Goal: Task Accomplishment & Management: Use online tool/utility

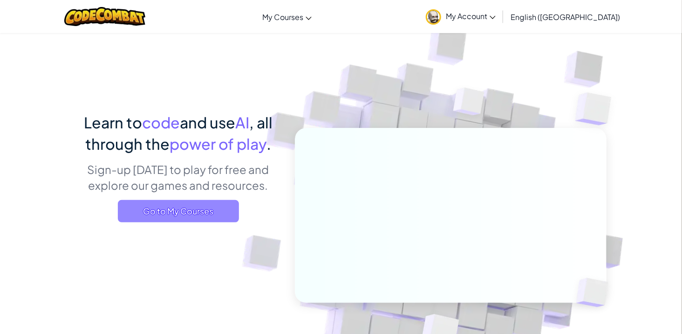
click at [200, 207] on span "Go to My Courses" at bounding box center [178, 211] width 121 height 22
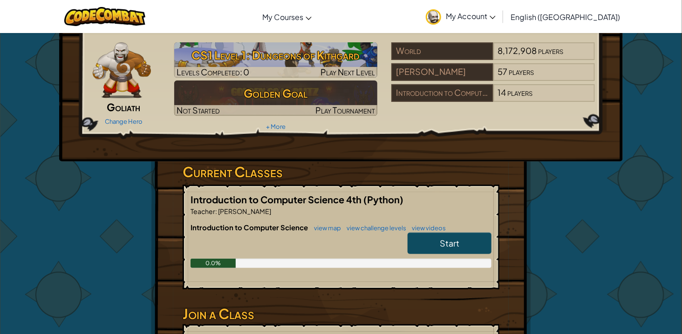
scroll to position [30, 0]
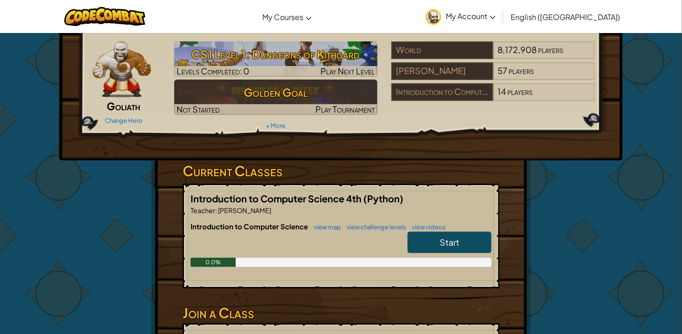
click at [459, 238] on span "Start" at bounding box center [450, 242] width 20 height 11
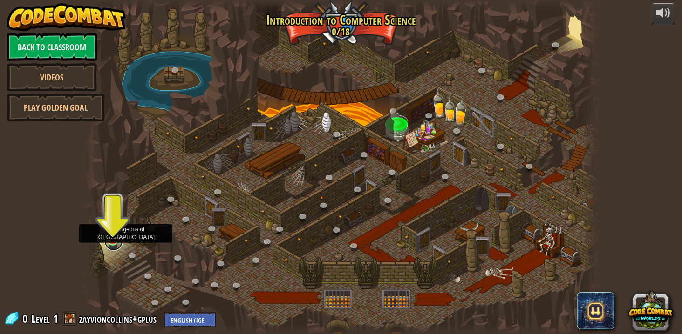
click at [121, 239] on link at bounding box center [113, 241] width 19 height 19
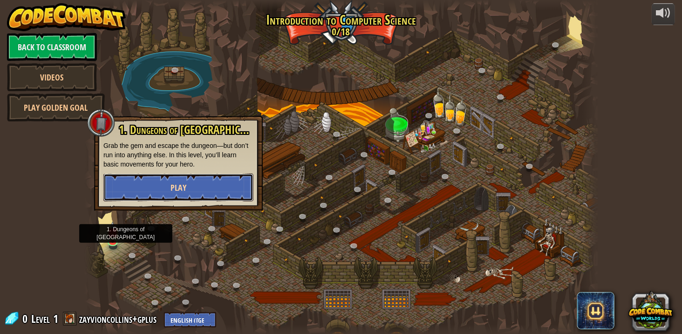
click at [163, 194] on button "Play" at bounding box center [178, 188] width 150 height 28
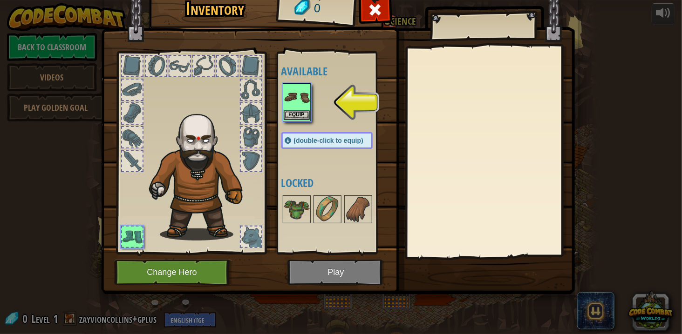
click at [292, 91] on img at bounding box center [297, 97] width 26 height 26
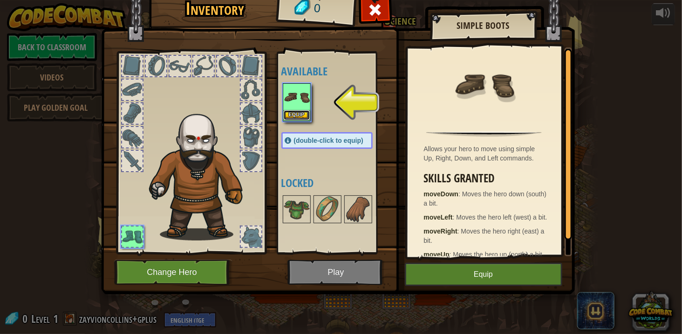
click at [302, 116] on button "Equip" at bounding box center [297, 115] width 26 height 10
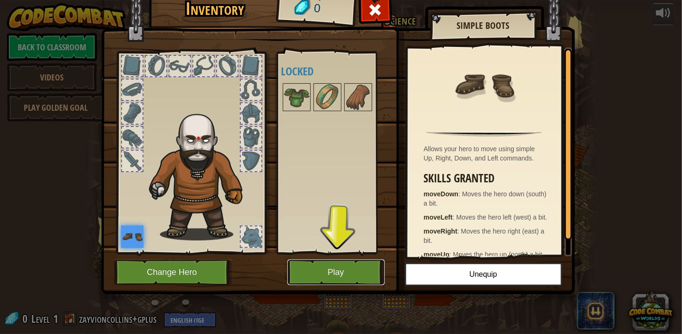
click at [335, 276] on button "Play" at bounding box center [335, 273] width 97 height 26
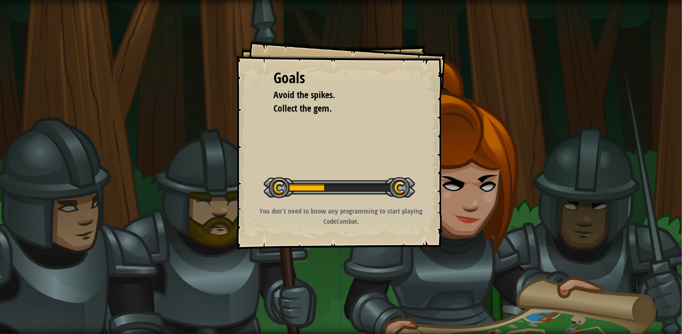
click at [495, 213] on div "Goals Avoid the spikes. Collect the gem. Start Level Error loading from server.…" at bounding box center [341, 167] width 682 height 334
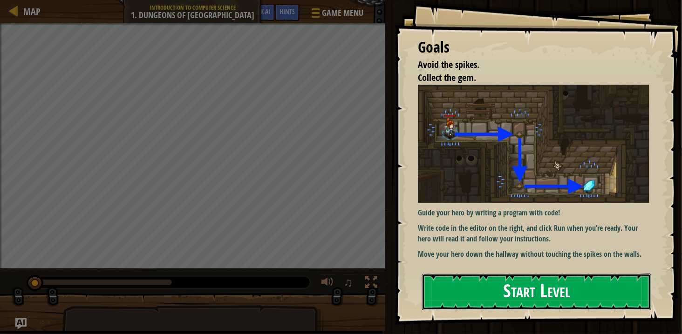
click at [514, 295] on button "Start Level" at bounding box center [536, 292] width 229 height 37
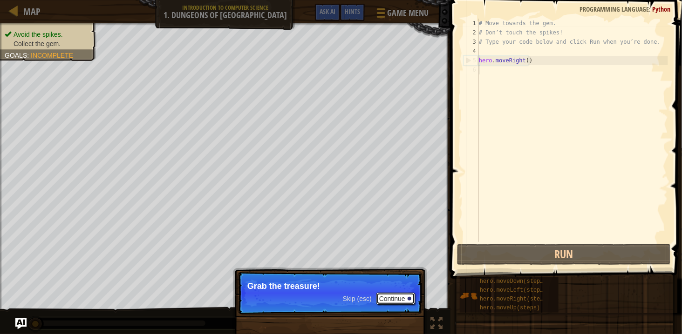
click at [395, 298] on button "Continue" at bounding box center [395, 299] width 39 height 12
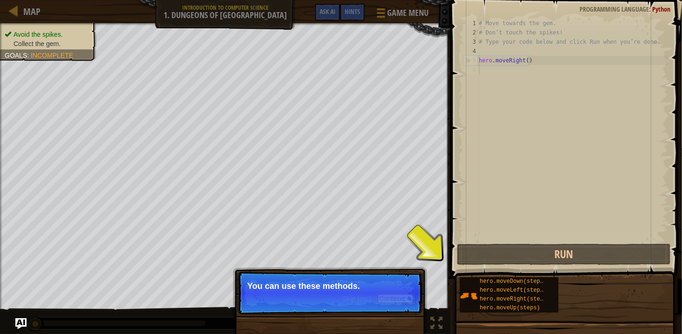
click at [395, 299] on button "Continue" at bounding box center [395, 299] width 39 height 12
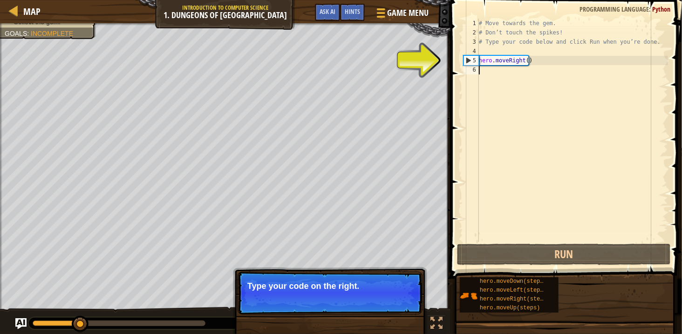
click at [395, 299] on button "Continue" at bounding box center [395, 299] width 39 height 12
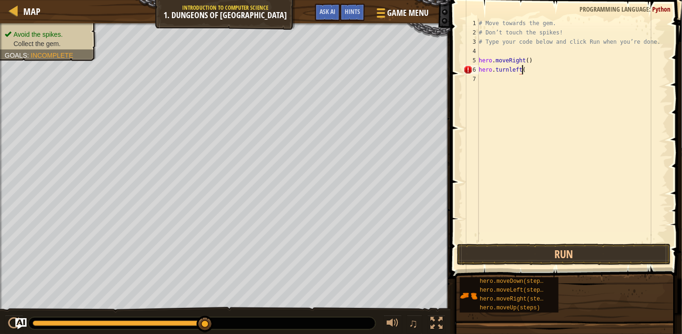
scroll to position [4, 7]
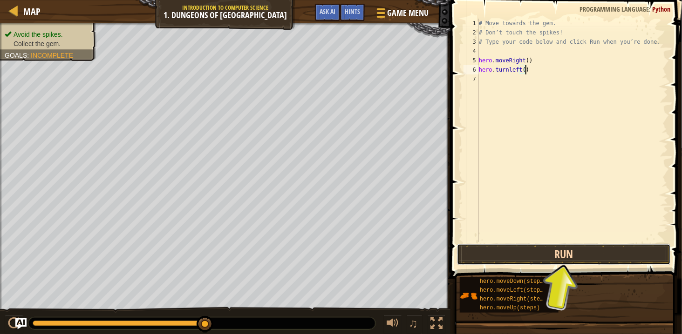
click at [538, 261] on button "Run" at bounding box center [564, 254] width 214 height 21
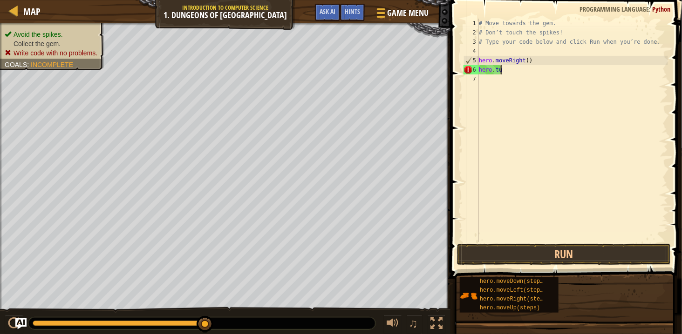
scroll to position [4, 2]
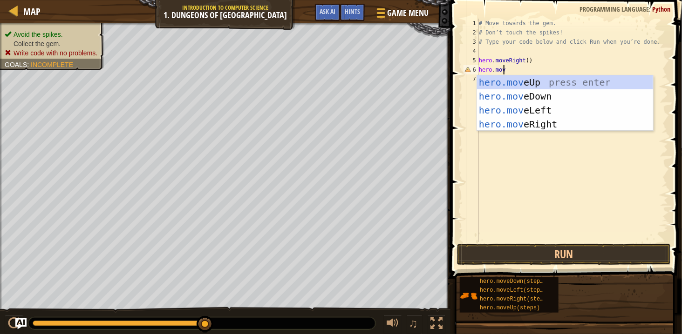
type textarea "hero.move"
click at [578, 110] on div "hero.move Up press enter hero.move Down press enter hero.move Left press enter …" at bounding box center [565, 117] width 176 height 84
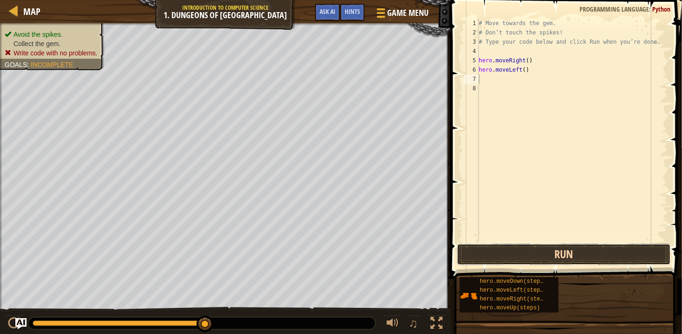
click at [556, 260] on button "Run" at bounding box center [564, 254] width 214 height 21
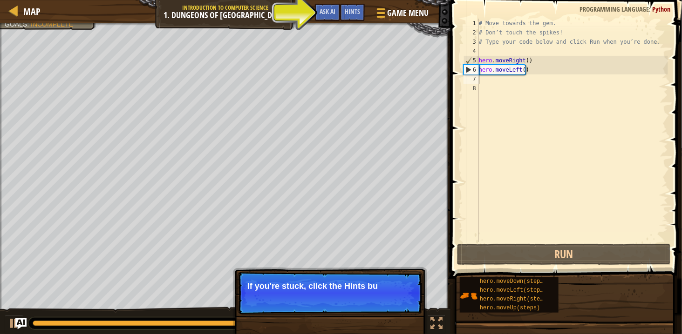
click at [334, 301] on p "Skip (esc) Continue If you're stuck, click the Hints bu" at bounding box center [330, 293] width 185 height 43
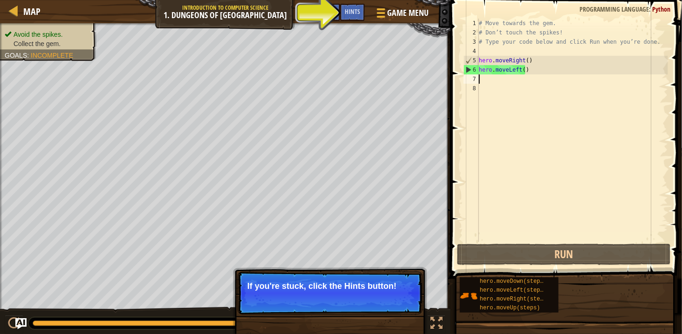
click at [334, 301] on p "Skip (esc) Continue If you're stuck, click the Hints button!" at bounding box center [330, 293] width 185 height 43
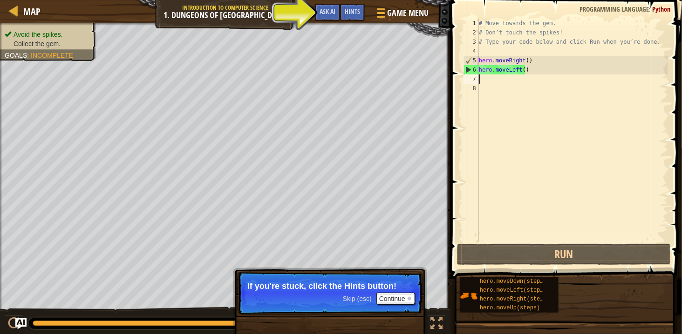
click at [334, 301] on p "Skip (esc) Continue If you're stuck, click the Hints button!" at bounding box center [330, 293] width 185 height 43
click at [551, 67] on div "# Move towards the gem. # Don’t touch the spikes! # Type your code below and cl…" at bounding box center [572, 140] width 191 height 242
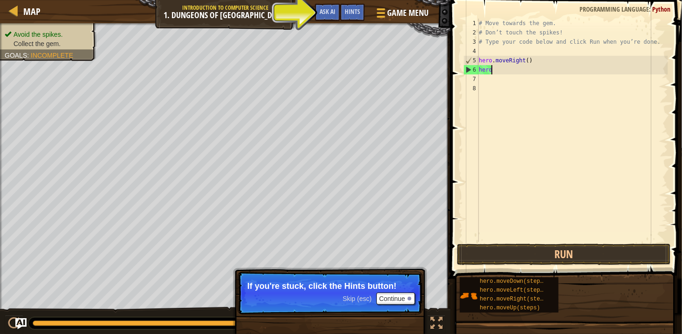
scroll to position [4, 1]
type textarea "hero."
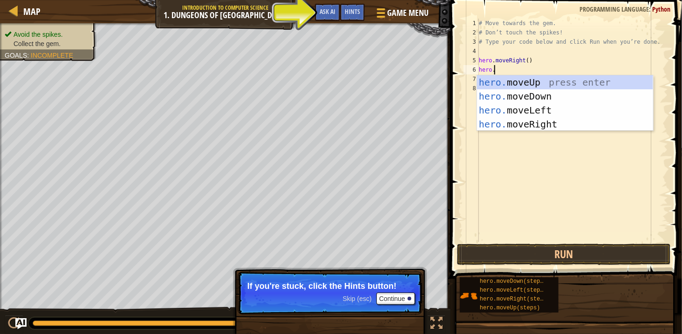
scroll to position [4, 2]
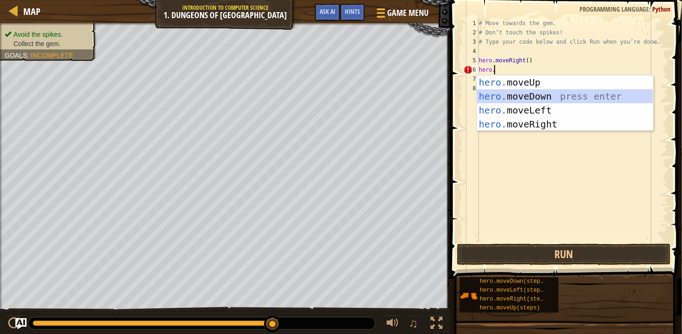
click at [572, 93] on div "hero. moveUp press enter hero. moveDown press enter hero. moveLeft press enter …" at bounding box center [565, 117] width 176 height 84
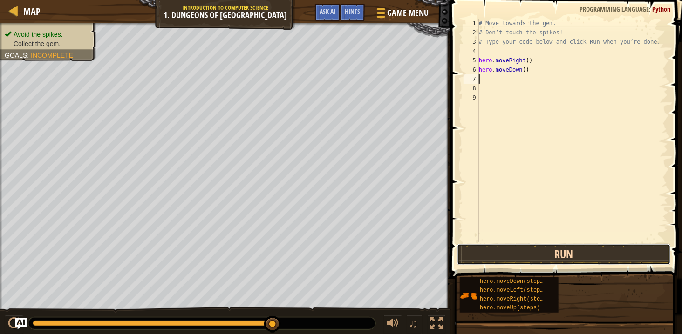
click at [546, 253] on button "Run" at bounding box center [564, 254] width 214 height 21
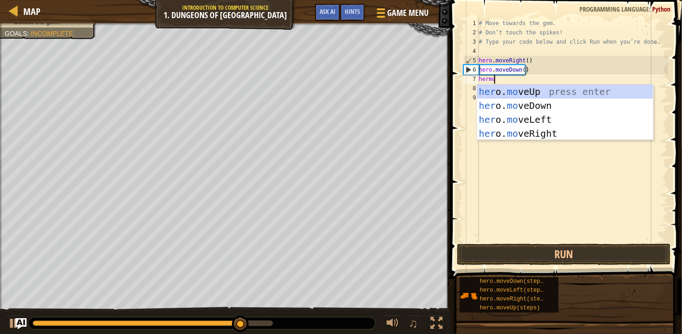
scroll to position [4, 2]
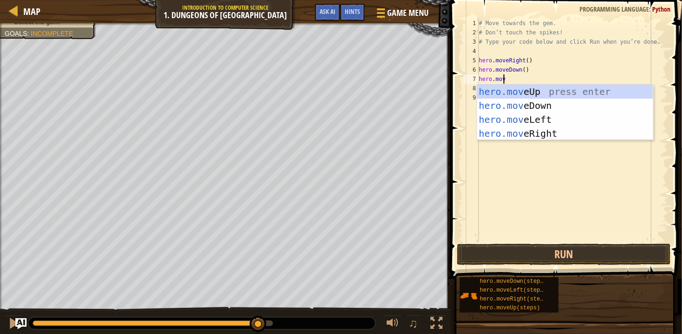
type textarea "hero.move"
click at [558, 135] on div "hero.move Up press enter hero.move Down press enter hero.move Left press enter …" at bounding box center [565, 127] width 176 height 84
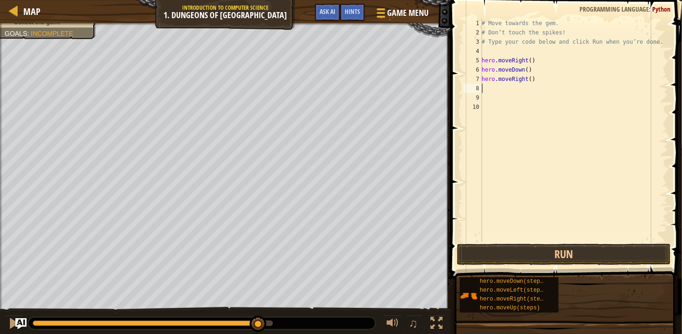
scroll to position [4, 0]
click at [544, 255] on button "Run" at bounding box center [564, 254] width 214 height 21
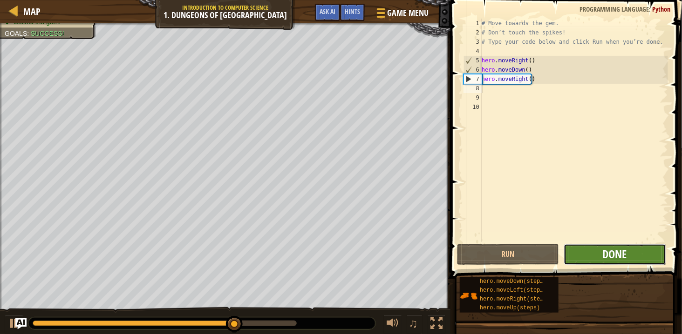
click at [613, 255] on span "Done" at bounding box center [615, 254] width 24 height 15
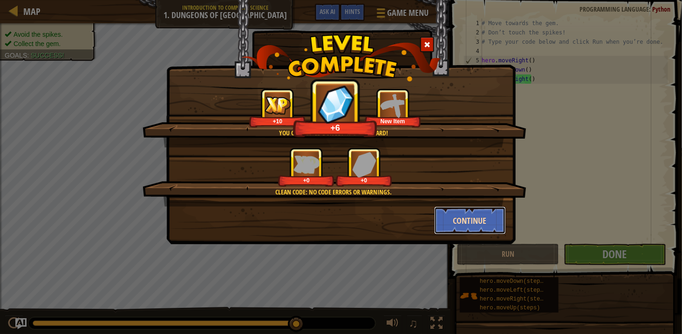
click at [456, 218] on button "Continue" at bounding box center [470, 221] width 72 height 28
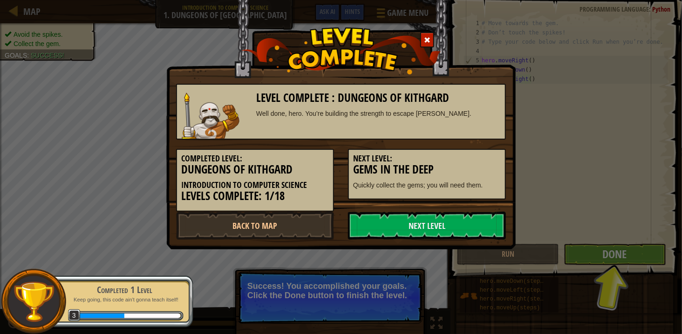
click at [456, 218] on link "Next Level" at bounding box center [427, 226] width 158 height 28
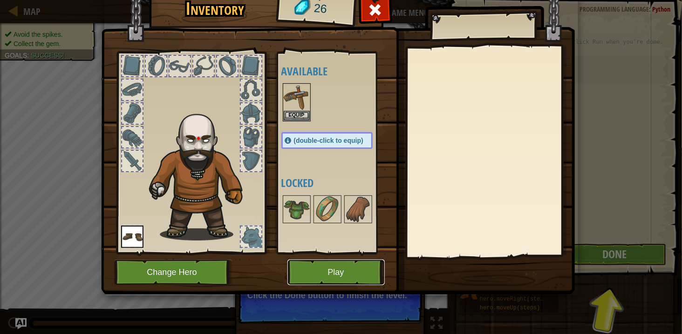
click at [332, 269] on button "Play" at bounding box center [335, 273] width 97 height 26
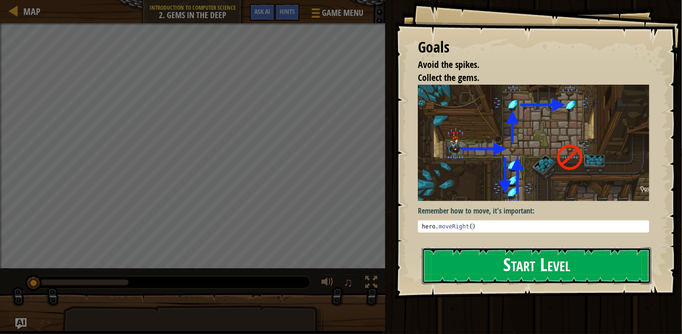
click at [461, 269] on button "Start Level" at bounding box center [536, 266] width 229 height 37
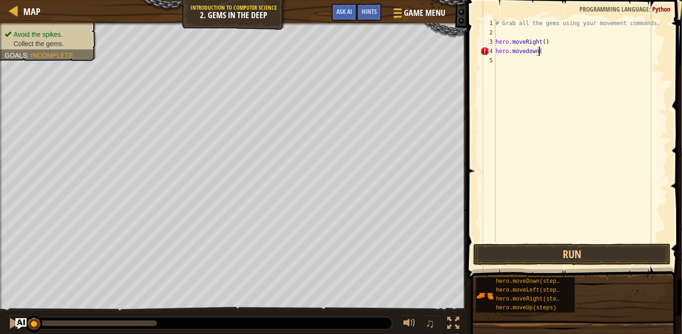
scroll to position [4, 7]
click at [551, 248] on button "Run" at bounding box center [571, 254] width 197 height 21
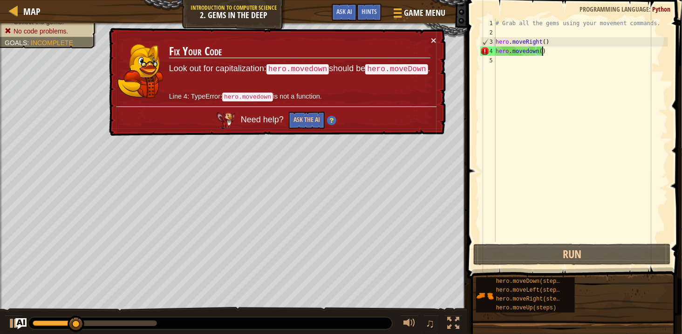
click at [440, 34] on div "× Fix Your Code Look out for capitalization: hero.movedown should be hero.moveD…" at bounding box center [276, 82] width 339 height 109
click at [436, 35] on button "×" at bounding box center [434, 40] width 6 height 10
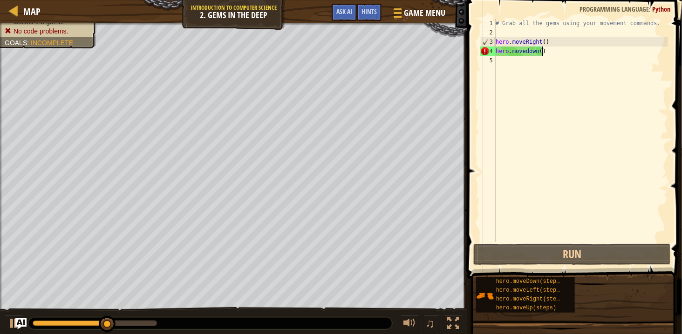
click at [568, 54] on div "# Grab all the gems using your movement commands. hero . moveRight ( ) hero . […" at bounding box center [581, 140] width 174 height 242
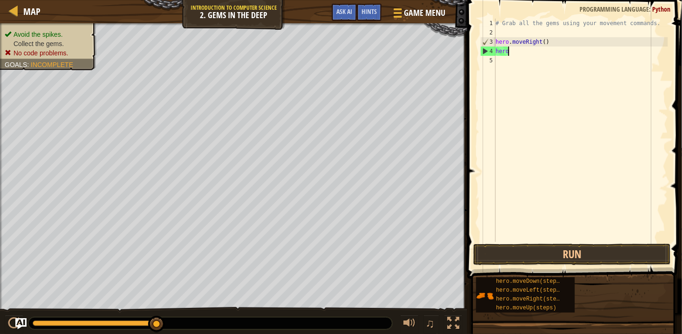
scroll to position [4, 2]
type textarea "hero,m"
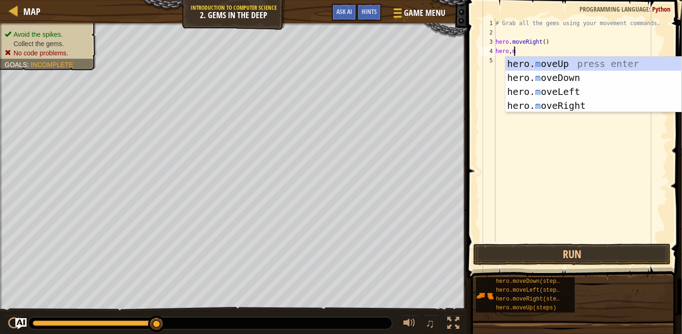
scroll to position [4, 2]
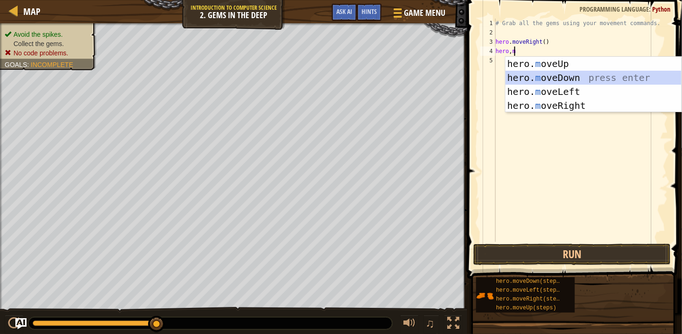
click at [567, 82] on div "hero. m oveUp press enter hero. m oveDown press enter hero. m oveLeft press ent…" at bounding box center [593, 99] width 176 height 84
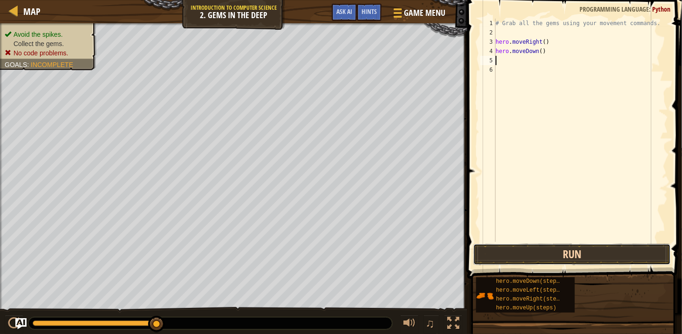
click at [551, 249] on button "Run" at bounding box center [571, 254] width 197 height 21
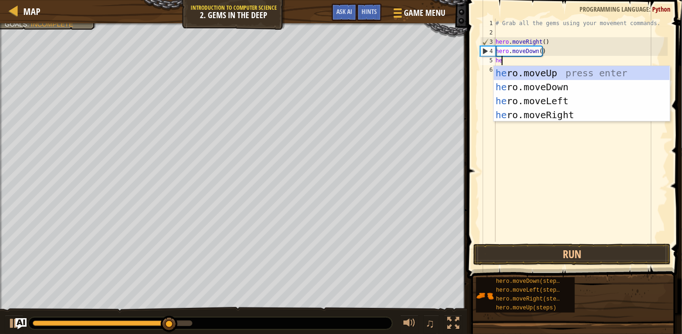
type textarea "hero"
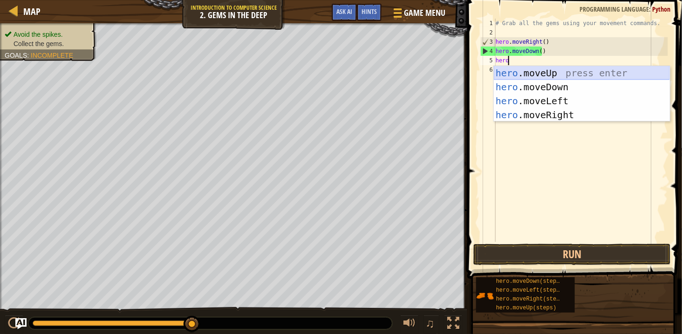
click at [598, 72] on div "hero .moveUp press enter hero .moveDown press enter hero .moveLeft press enter …" at bounding box center [582, 108] width 176 height 84
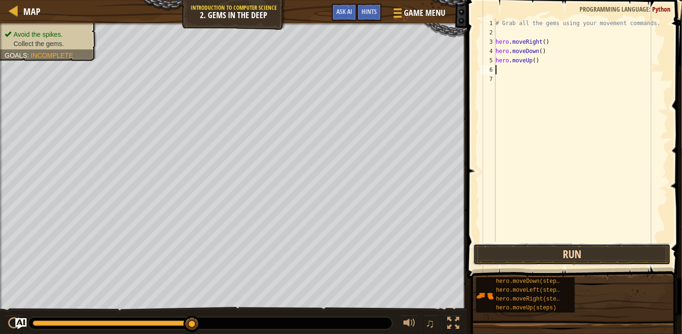
click at [527, 252] on button "Run" at bounding box center [571, 254] width 197 height 21
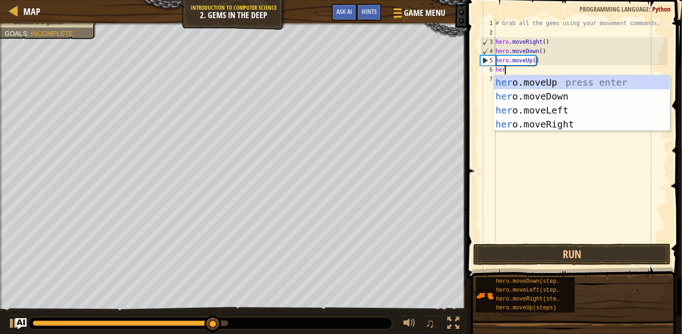
type textarea "hero"
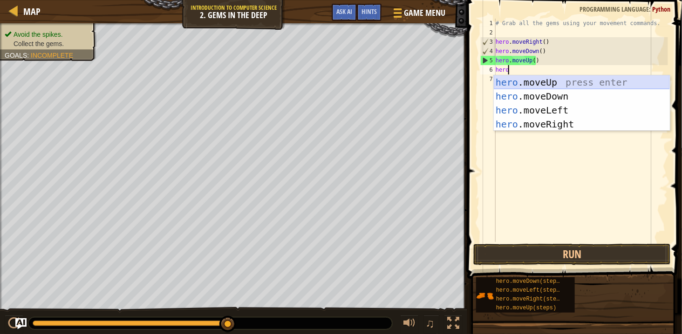
click at [553, 80] on div "hero .moveUp press enter hero .moveDown press enter hero .moveLeft press enter …" at bounding box center [582, 117] width 176 height 84
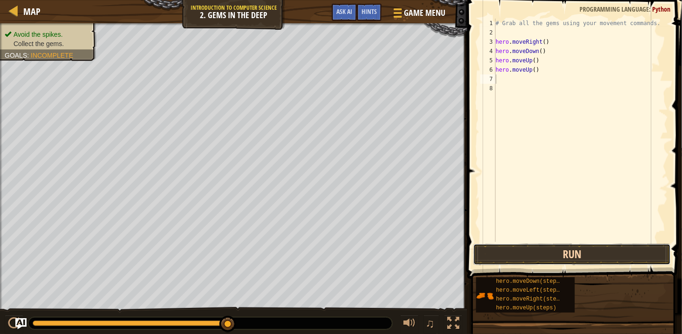
click at [536, 255] on button "Run" at bounding box center [571, 254] width 197 height 21
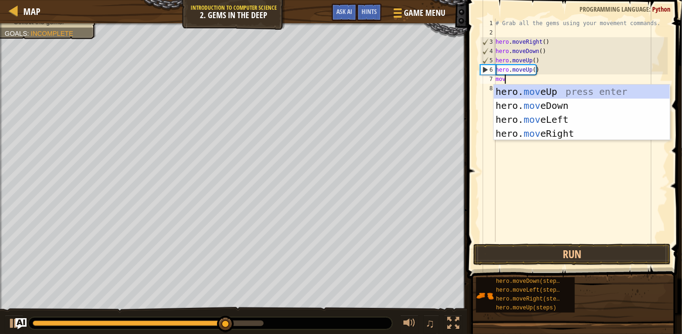
type textarea "move"
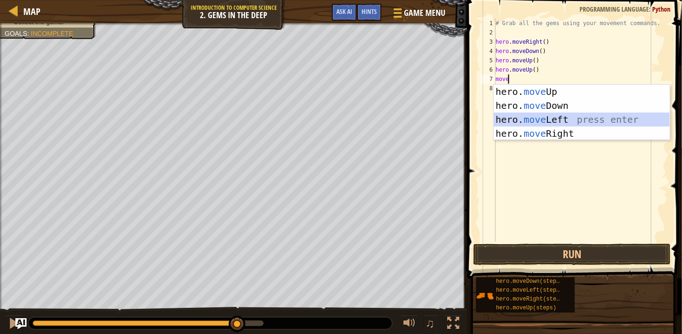
click at [560, 125] on div "hero. move Up press enter hero. move Down press enter hero. move Left press ent…" at bounding box center [582, 127] width 176 height 84
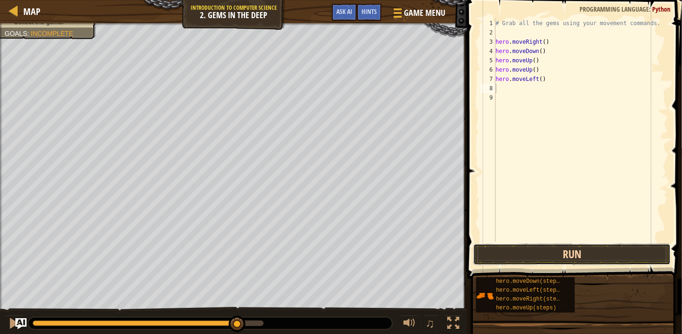
click at [551, 247] on button "Run" at bounding box center [571, 254] width 197 height 21
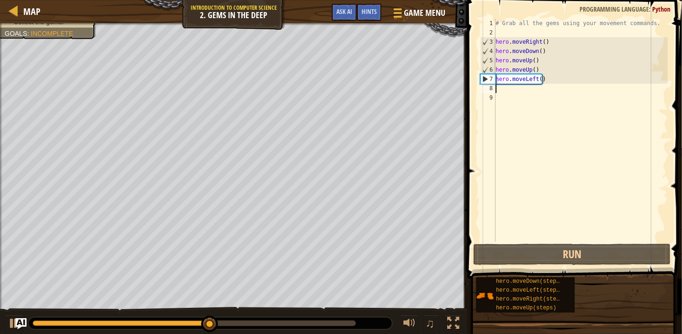
click at [572, 91] on div "# Grab all the gems using your movement commands. hero . moveRight ( ) hero . m…" at bounding box center [581, 140] width 174 height 242
click at [553, 78] on div "# Grab all the gems using your movement commands. hero . moveRight ( ) hero . m…" at bounding box center [581, 140] width 174 height 242
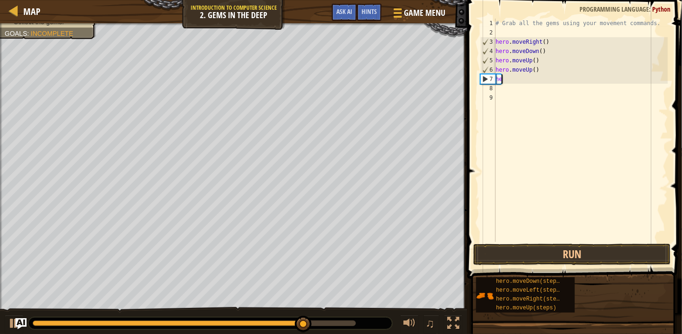
type textarea "h"
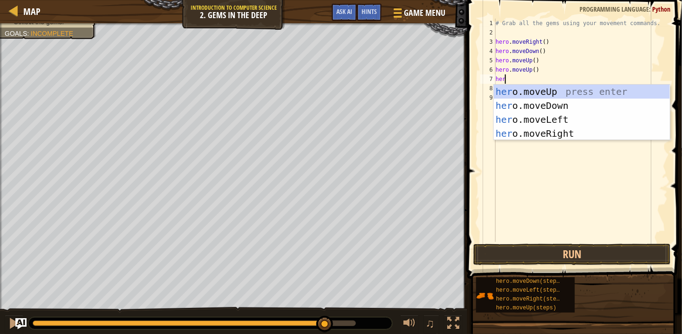
type textarea "heroi"
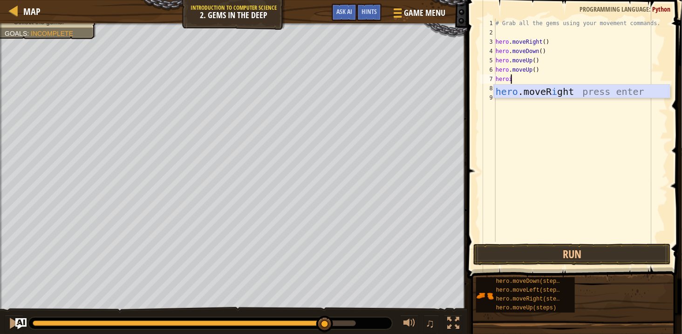
click at [553, 89] on div "hero .moveR i ght press enter" at bounding box center [582, 106] width 176 height 42
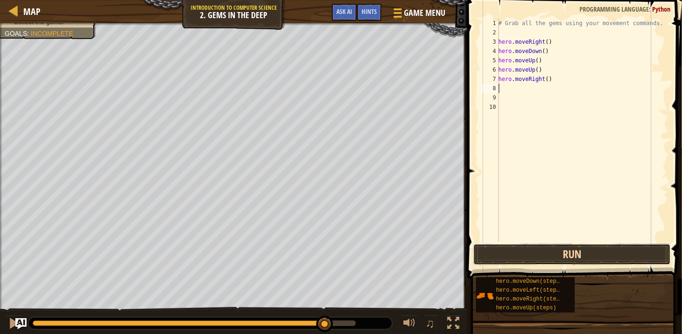
click at [537, 257] on button "Run" at bounding box center [571, 254] width 197 height 21
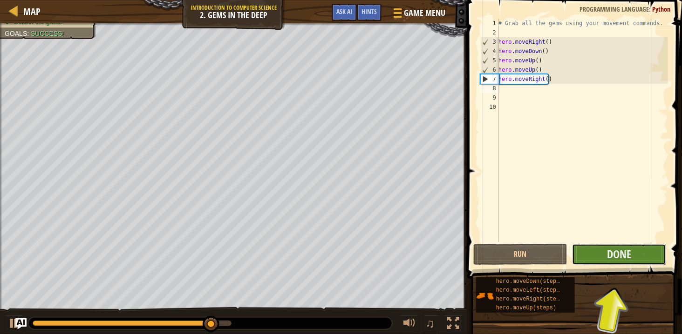
click at [613, 252] on button "Done" at bounding box center [619, 254] width 94 height 21
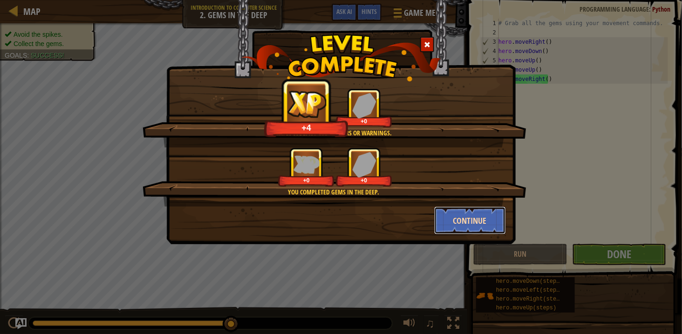
click at [476, 215] on button "Continue" at bounding box center [470, 221] width 72 height 28
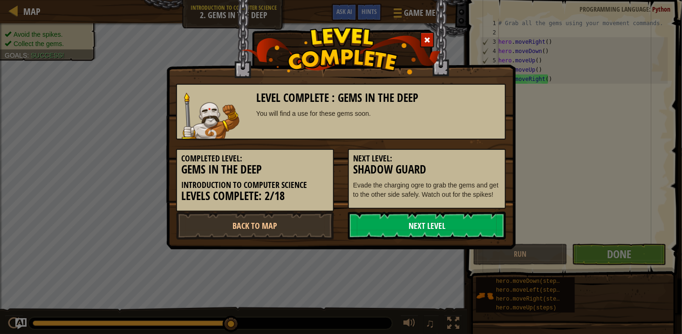
click at [478, 226] on link "Next Level" at bounding box center [427, 226] width 158 height 28
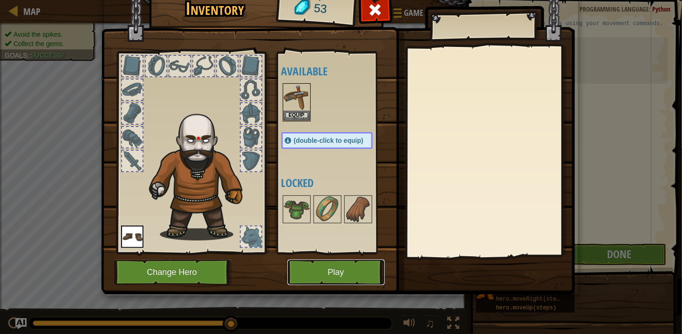
click at [358, 276] on button "Play" at bounding box center [335, 273] width 97 height 26
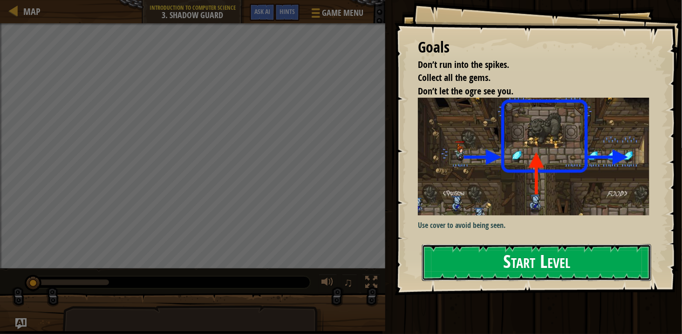
click at [481, 256] on button "Start Level" at bounding box center [536, 263] width 229 height 37
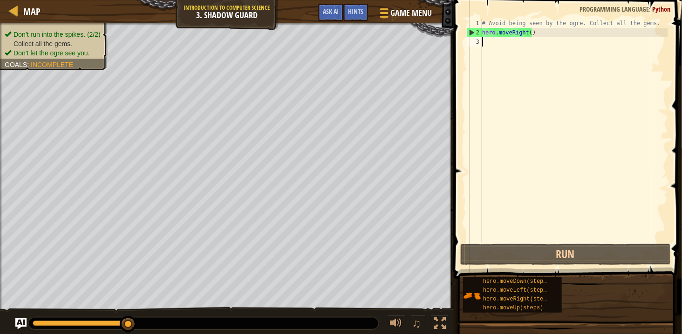
click at [508, 44] on div "# Avoid being seen by the ogre. Collect all the gems. hero . moveRight ( )" at bounding box center [574, 140] width 188 height 242
type textarea "m"
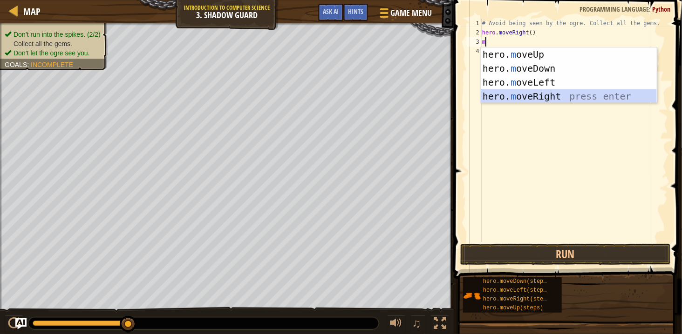
click at [524, 95] on div "hero. m oveUp press enter hero. m oveDown press enter hero. m oveLeft press ent…" at bounding box center [569, 90] width 176 height 84
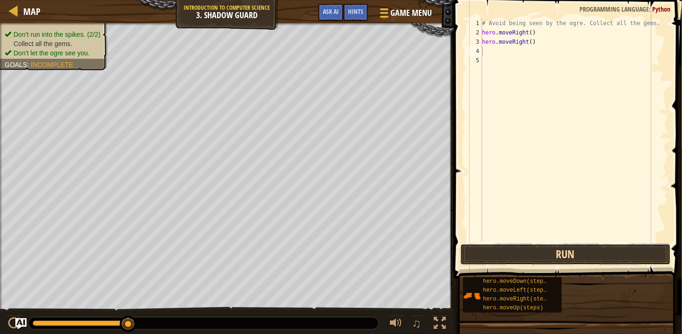
click at [558, 251] on button "Run" at bounding box center [565, 254] width 211 height 21
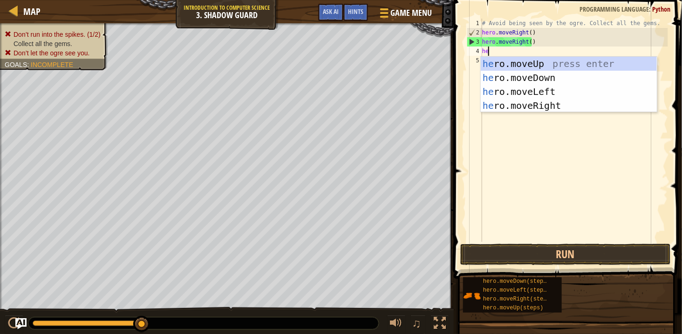
type textarea "hero"
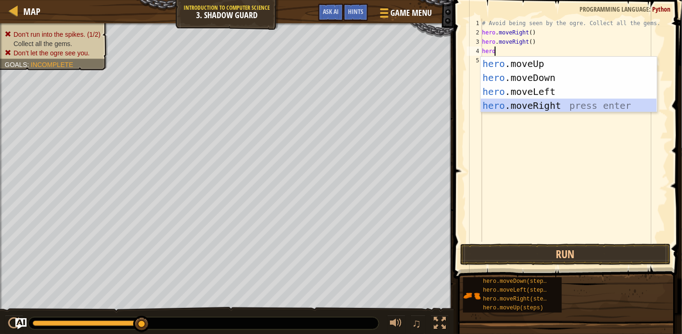
click at [532, 111] on div "hero .moveUp press enter hero .moveDown press enter hero .moveLeft press enter …" at bounding box center [569, 99] width 176 height 84
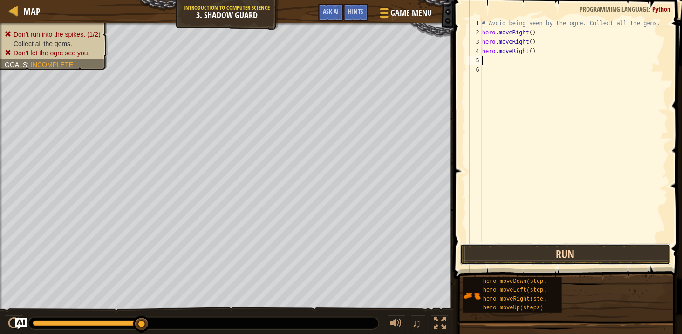
click at [547, 249] on button "Run" at bounding box center [565, 254] width 211 height 21
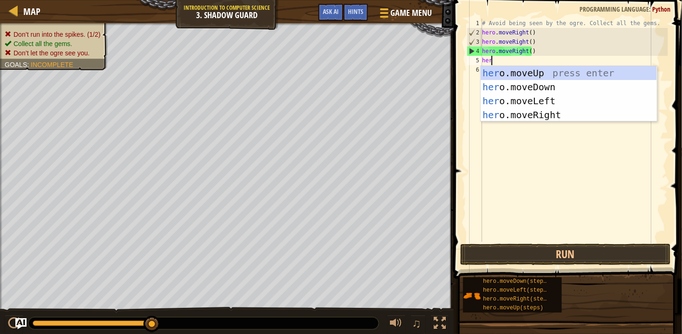
type textarea "hero"
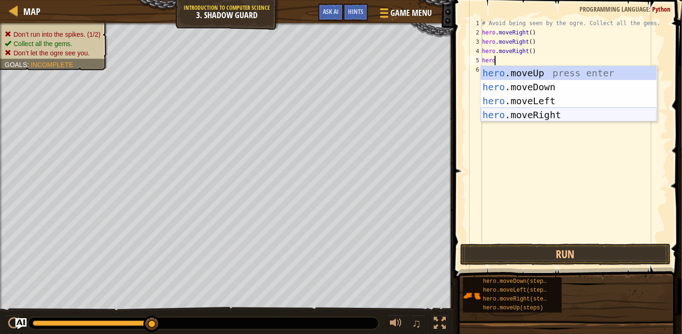
click at [558, 113] on div "hero .moveUp press enter hero .moveDown press enter hero .moveLeft press enter …" at bounding box center [569, 108] width 176 height 84
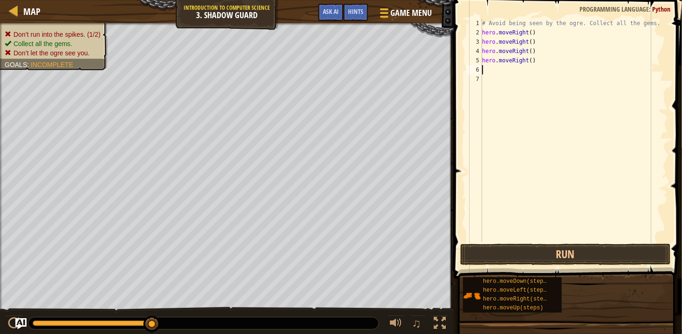
scroll to position [4, 0]
click at [544, 250] on button "Run" at bounding box center [565, 254] width 211 height 21
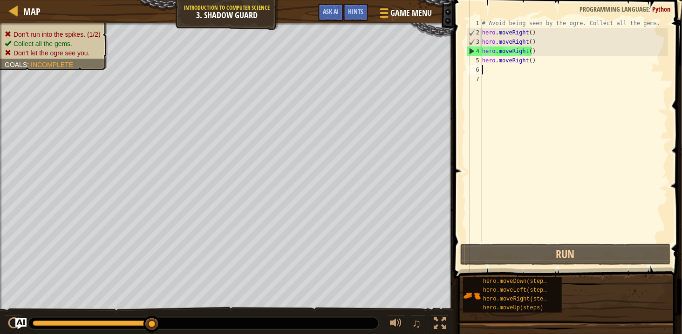
click at [546, 65] on div "# Avoid being seen by the ogre. Collect all the gems. hero . moveRight ( ) hero…" at bounding box center [574, 140] width 188 height 242
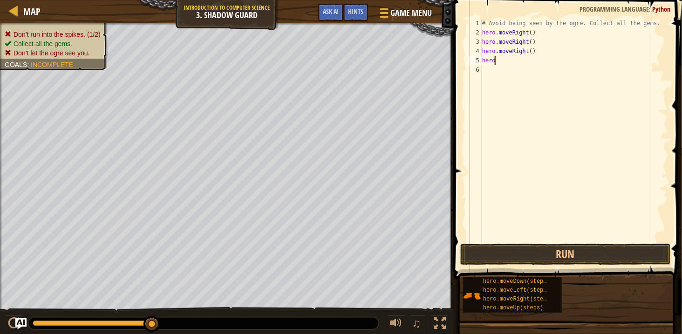
scroll to position [4, 2]
type textarea "hero,m"
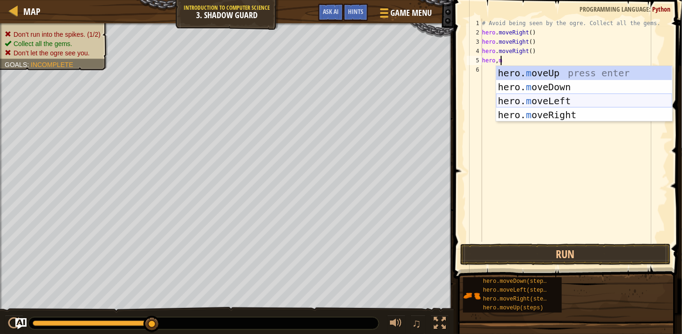
click at [576, 96] on div "hero. m oveUp press enter hero. m oveDown press enter hero. m oveLeft press ent…" at bounding box center [584, 108] width 176 height 84
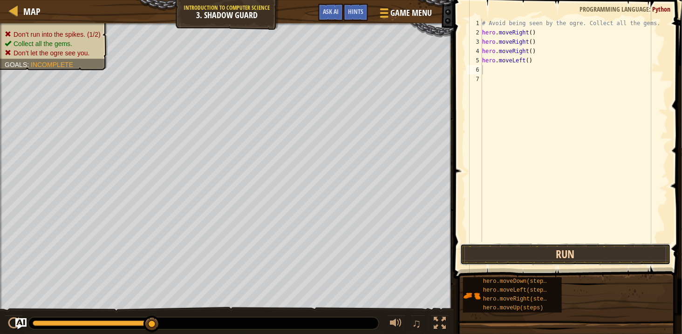
click at [573, 252] on button "Run" at bounding box center [565, 254] width 211 height 21
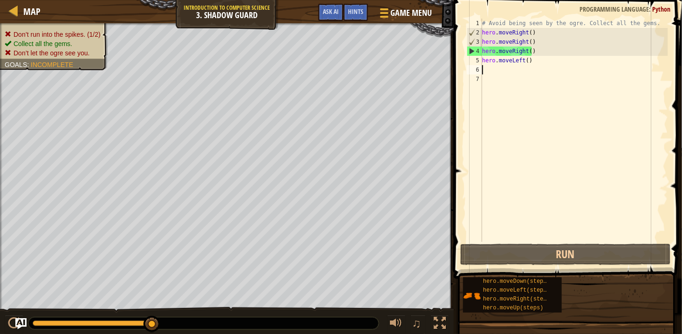
click at [566, 59] on div "# Avoid being seen by the ogre. Collect all the gems. hero . moveRight ( ) hero…" at bounding box center [574, 140] width 188 height 242
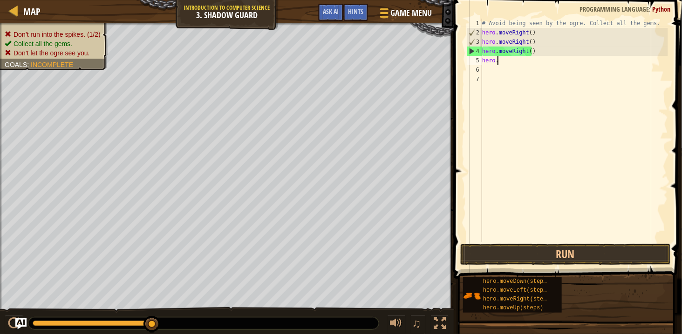
scroll to position [4, 0]
type textarea "h"
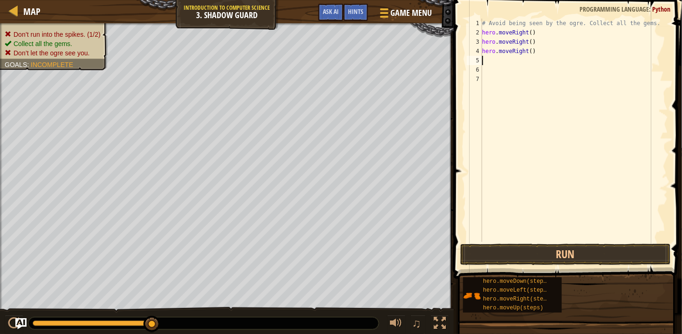
click at [572, 54] on div "# Avoid being seen by the ogre. Collect all the gems. hero . moveRight ( ) hero…" at bounding box center [574, 140] width 188 height 242
type textarea "h"
click at [551, 47] on div "# Avoid being seen by the ogre. Collect all the gems. hero . moveRight ( ) hero…" at bounding box center [574, 140] width 188 height 242
click at [545, 43] on div "# Avoid being seen by the ogre. Collect all the gems. hero . moveRight ( ) hero…" at bounding box center [574, 140] width 188 height 242
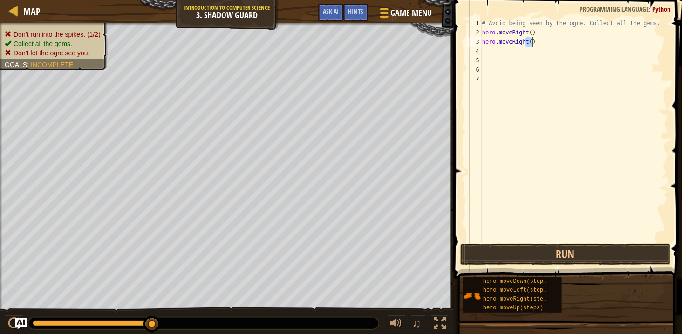
click at [545, 43] on div "# Avoid being seen by the ogre. Collect all the gems. hero . moveRight ( ) hero…" at bounding box center [574, 131] width 188 height 224
type textarea "h"
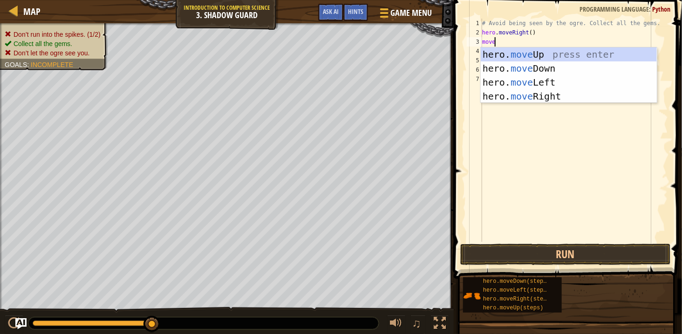
type textarea "mo"
click at [553, 57] on div "hero. mo veUp press enter hero. mo veDown press enter hero. mo veLeft press ent…" at bounding box center [569, 90] width 176 height 84
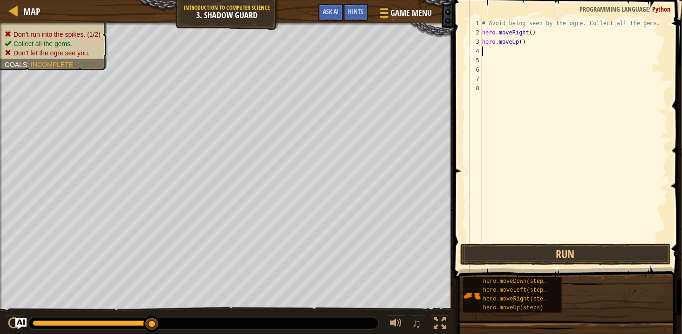
scroll to position [4, 0]
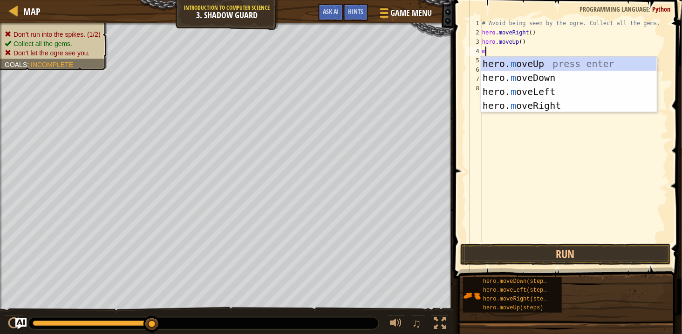
type textarea "mo"
click at [542, 106] on div "hero. mo veUp press enter hero. mo veDown press enter hero. mo veLeft press ent…" at bounding box center [569, 99] width 176 height 84
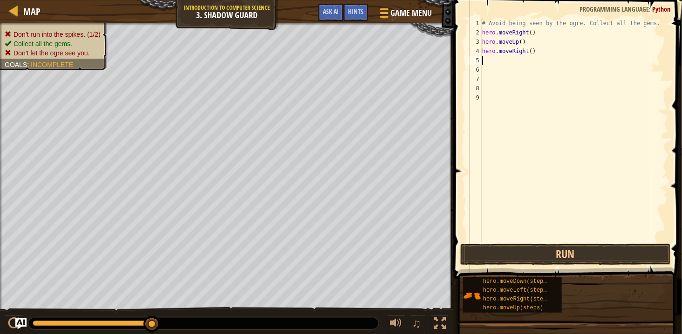
scroll to position [4, 0]
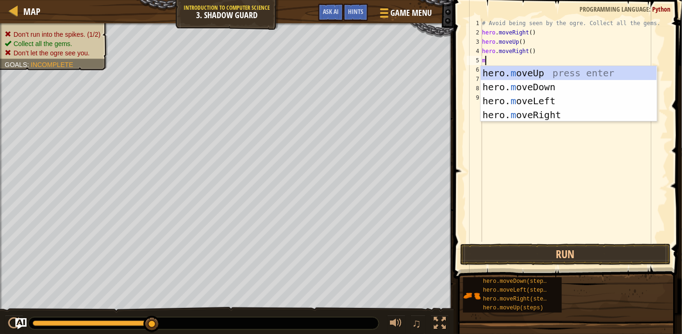
type textarea "mo"
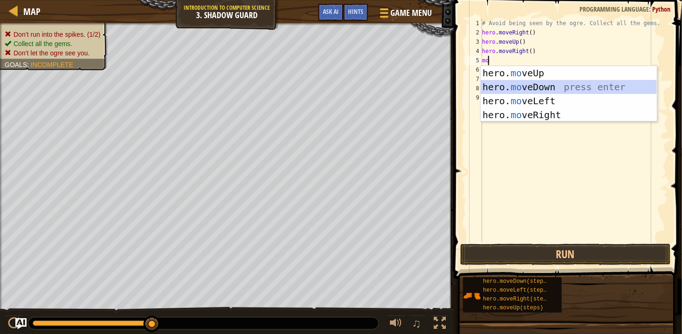
click at [545, 89] on div "hero. mo veUp press enter hero. mo veDown press enter hero. mo veLeft press ent…" at bounding box center [569, 108] width 176 height 84
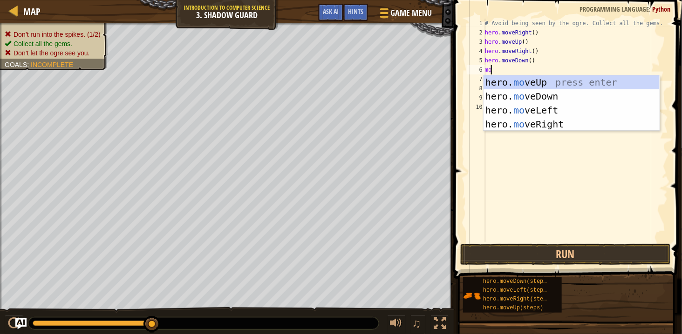
scroll to position [4, 1]
type textarea "mov"
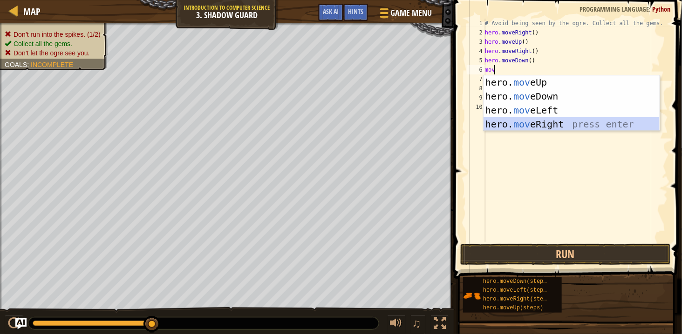
click at [540, 123] on div "hero. mov eUp press enter hero. mov eDown press enter hero. mov eLeft press ent…" at bounding box center [571, 117] width 176 height 84
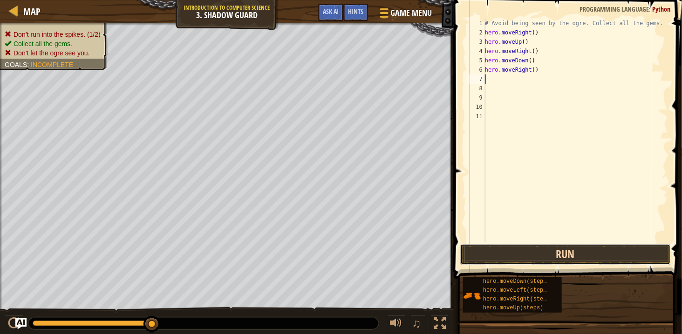
click at [555, 251] on button "Run" at bounding box center [565, 254] width 211 height 21
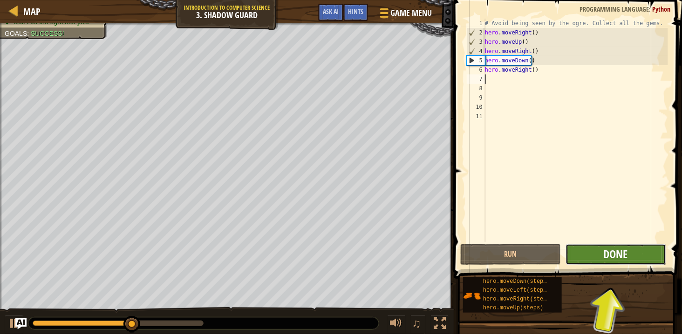
click at [613, 253] on span "Done" at bounding box center [616, 254] width 24 height 15
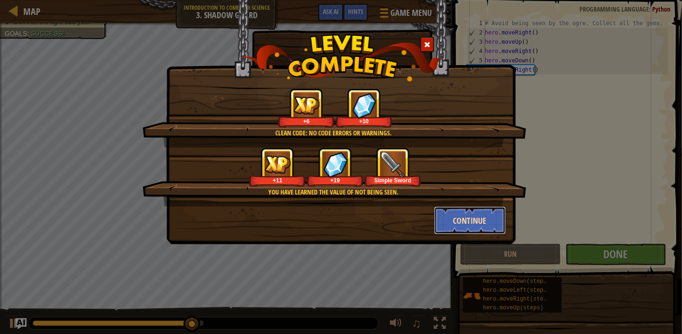
click at [477, 222] on button "Continue" at bounding box center [470, 221] width 72 height 28
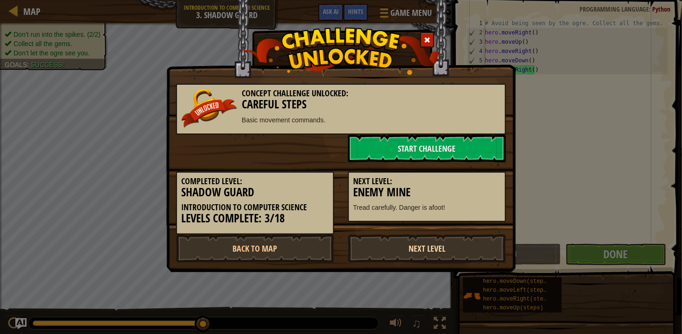
click at [450, 249] on link "Next Level" at bounding box center [427, 249] width 158 height 28
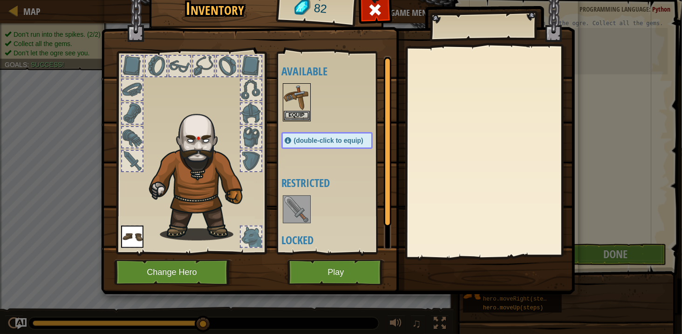
click at [313, 289] on img at bounding box center [338, 126] width 474 height 338
click at [340, 292] on img at bounding box center [338, 126] width 474 height 338
click at [337, 270] on button "Play" at bounding box center [335, 273] width 97 height 26
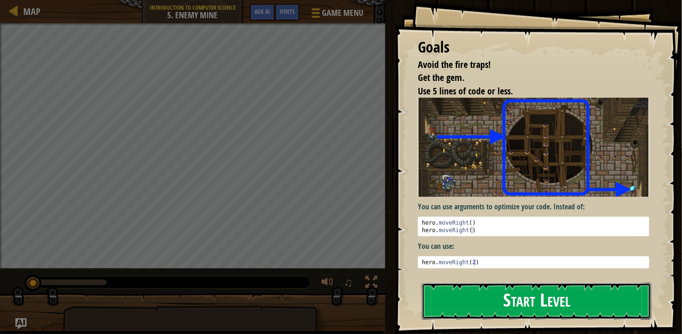
click at [465, 301] on button "Start Level" at bounding box center [536, 301] width 229 height 37
